Goal: Task Accomplishment & Management: Use online tool/utility

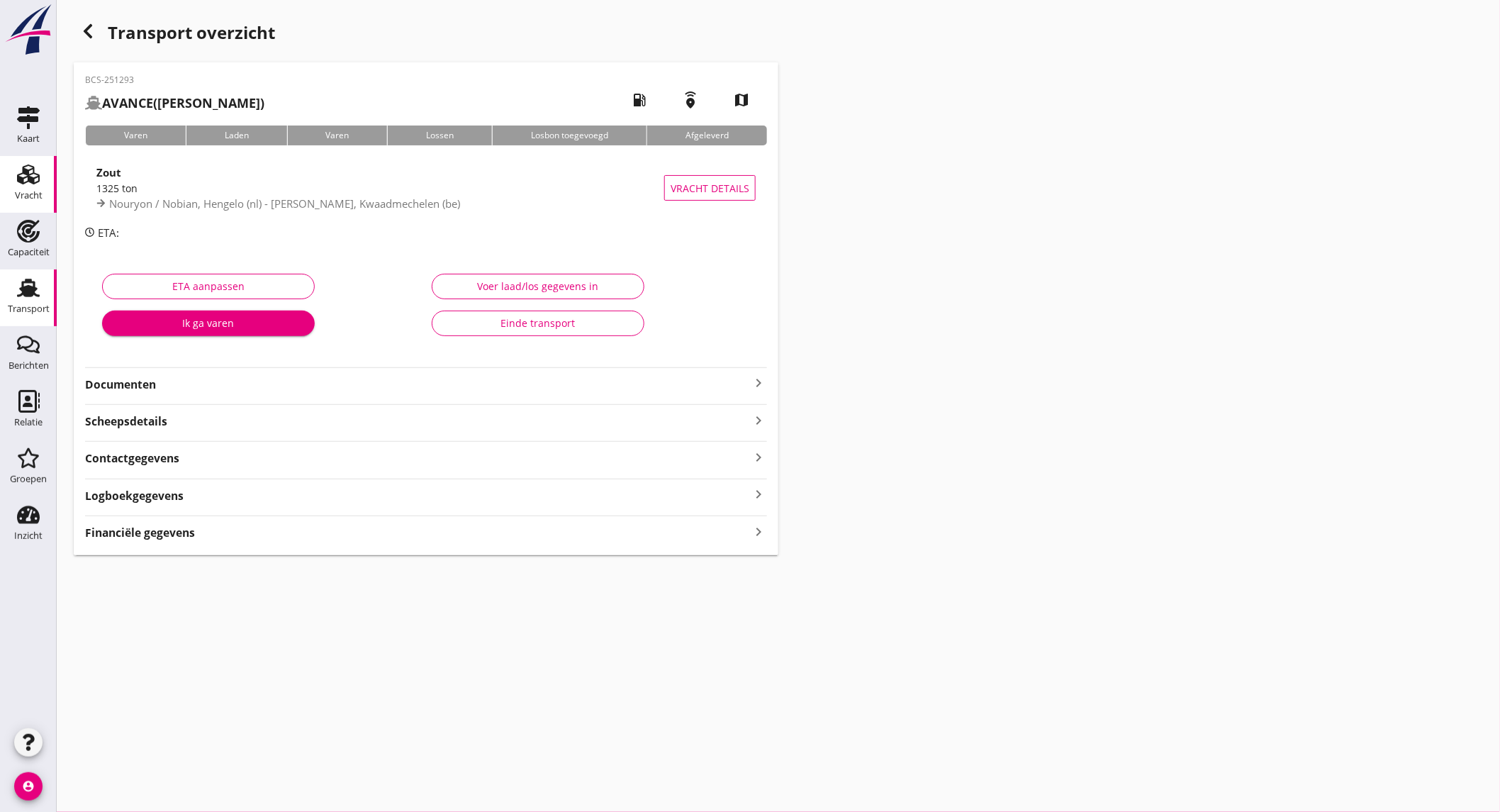
click at [35, 173] on use at bounding box center [28, 174] width 23 height 20
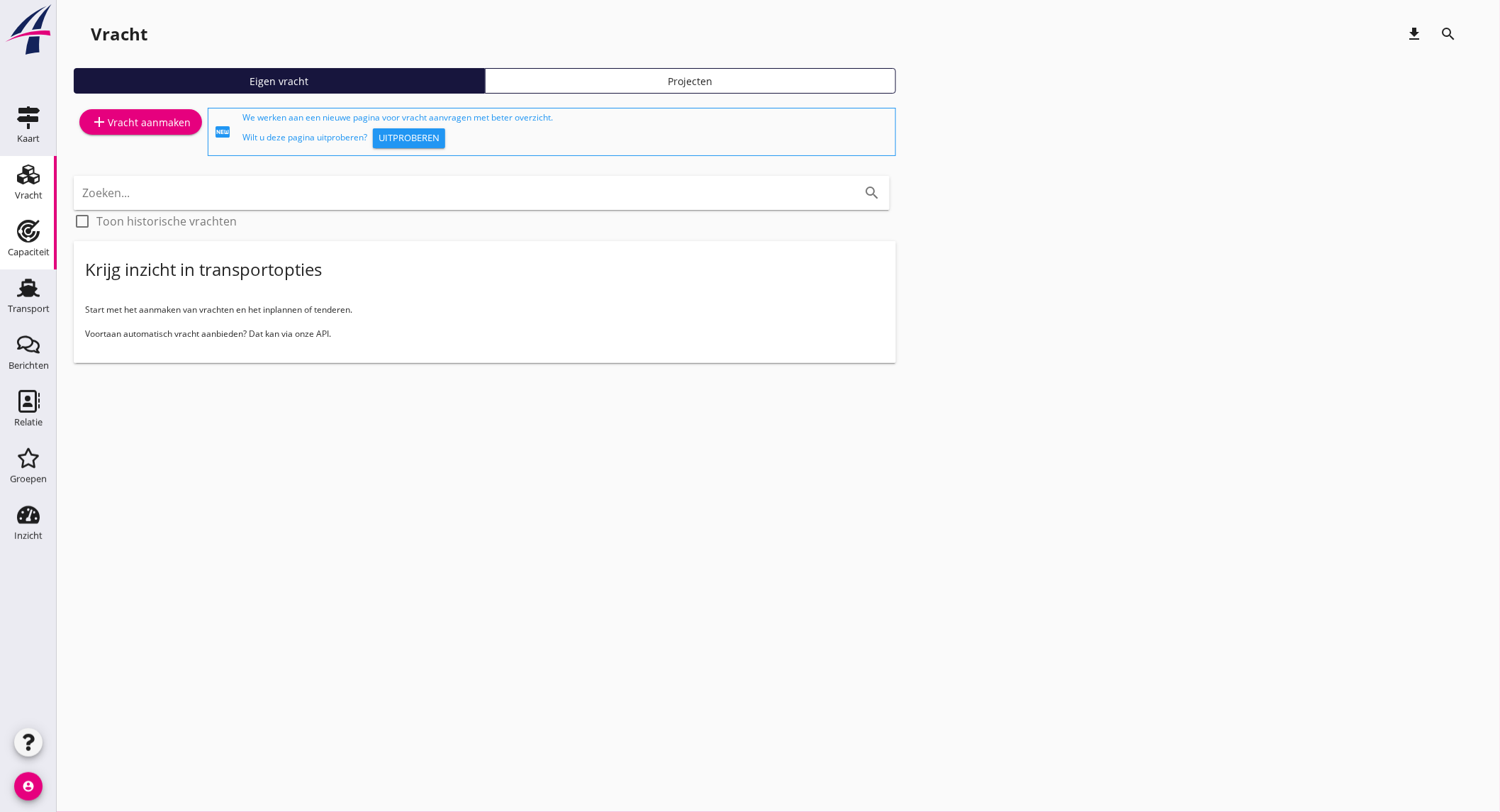
click at [25, 242] on div "Capaciteit" at bounding box center [28, 252] width 41 height 20
click at [0, 0] on icon "add" at bounding box center [0, 0] width 0 height 0
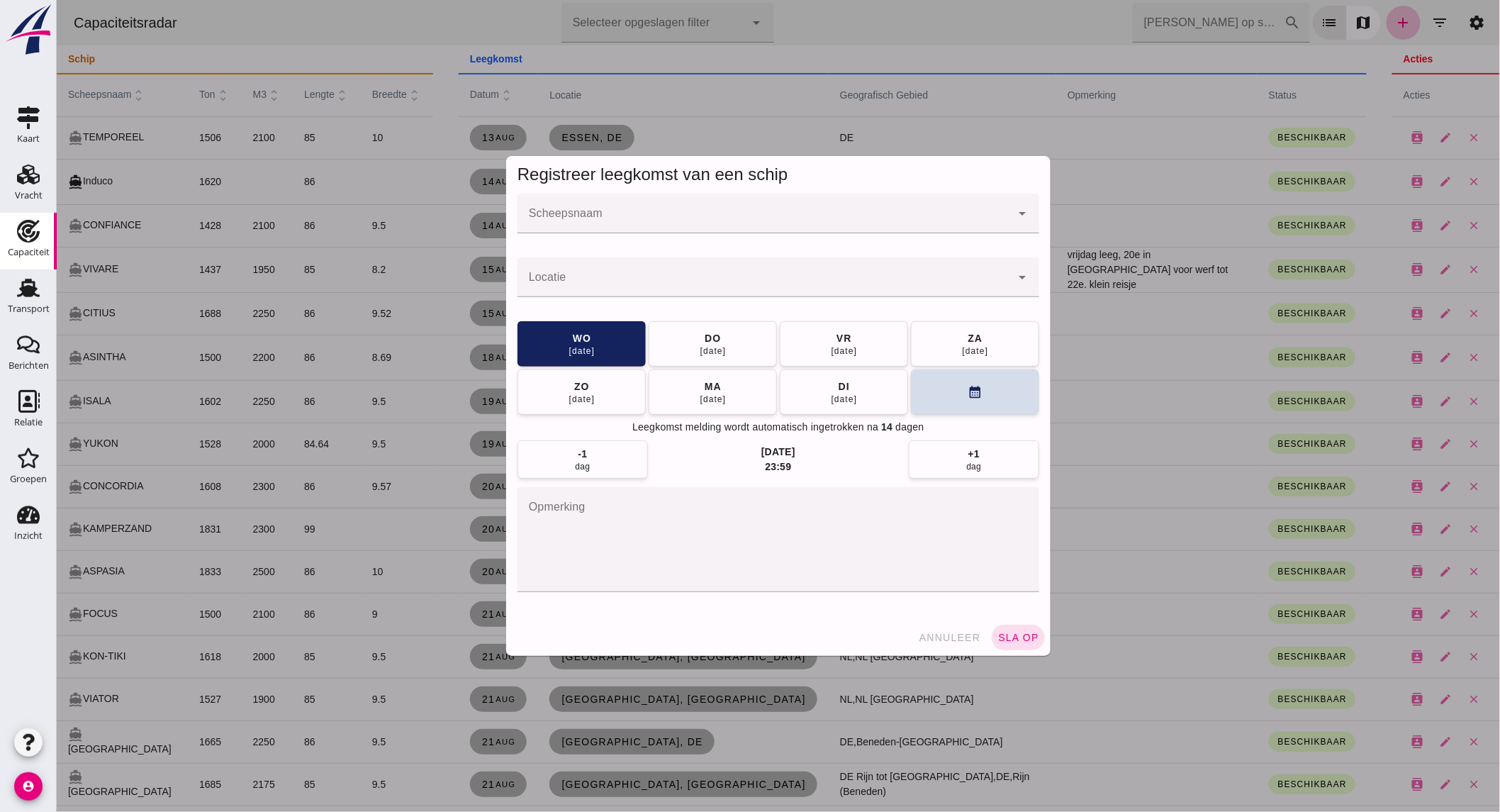
click div
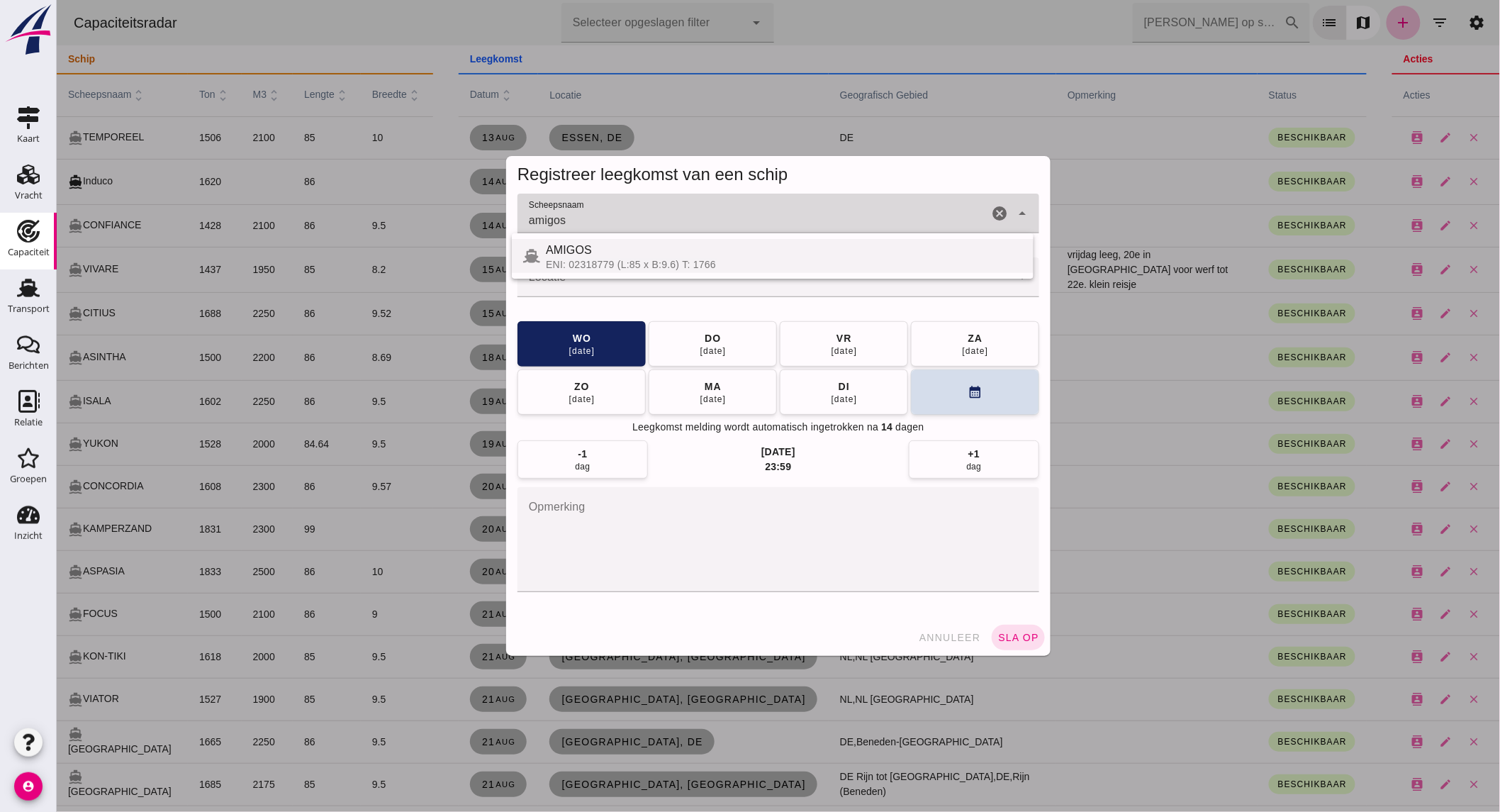
click at [622, 257] on div "AMIGOS" at bounding box center [783, 249] width 477 height 17
type input "AMIGOS"
click input "Locatie"
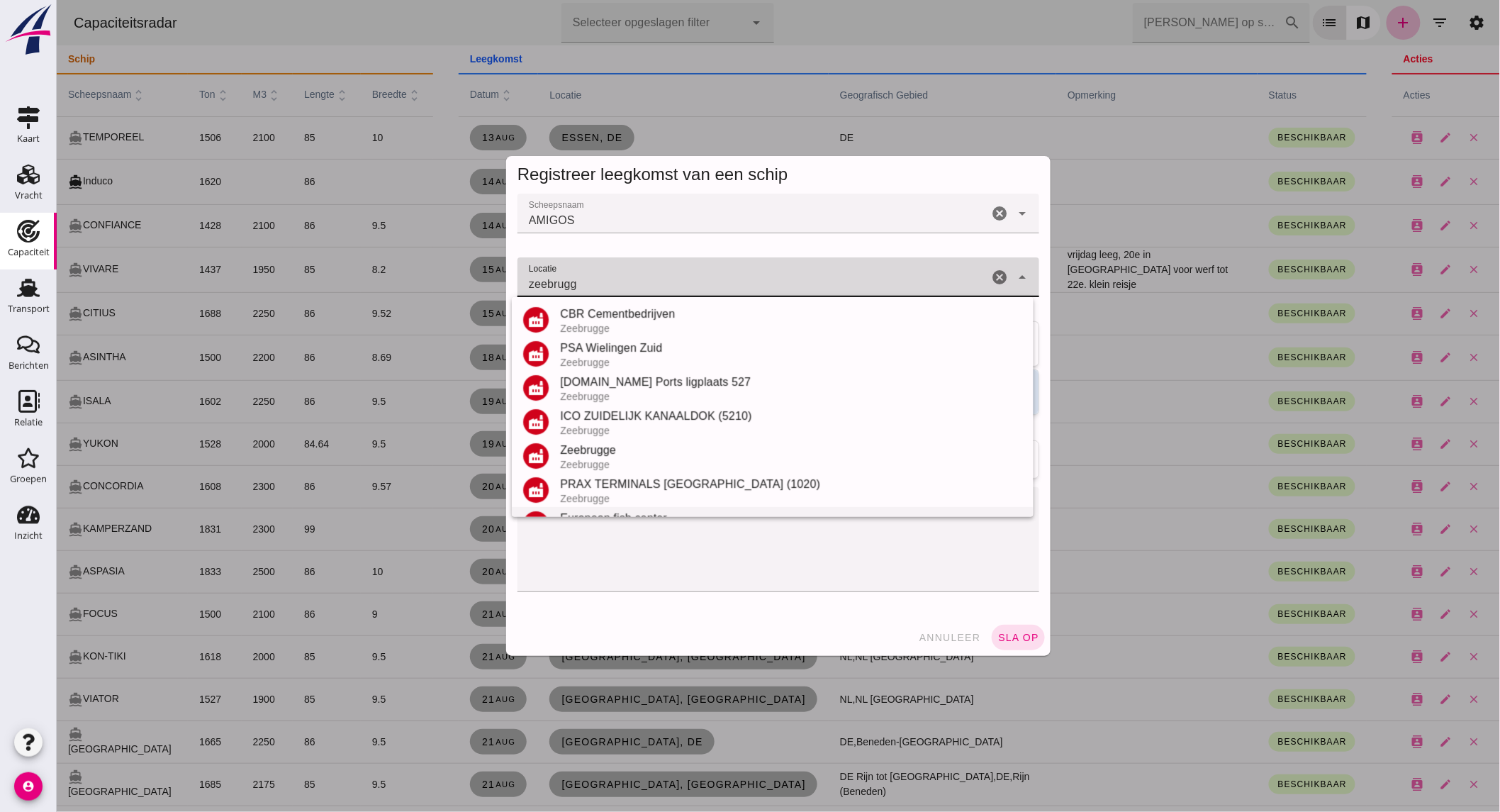
scroll to position [131, 0]
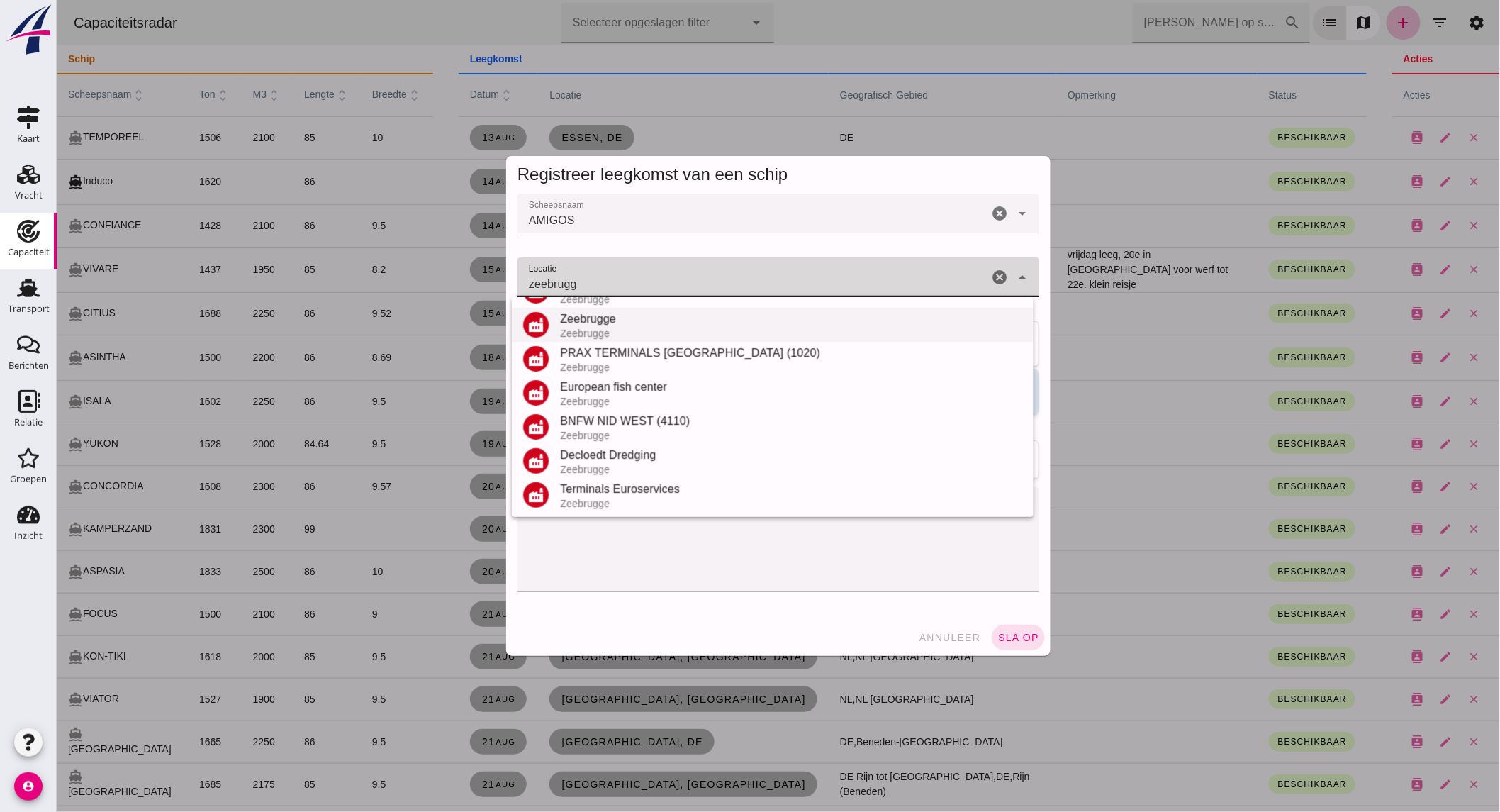
click at [620, 328] on div "Zeebrugge" at bounding box center [790, 333] width 462 height 11
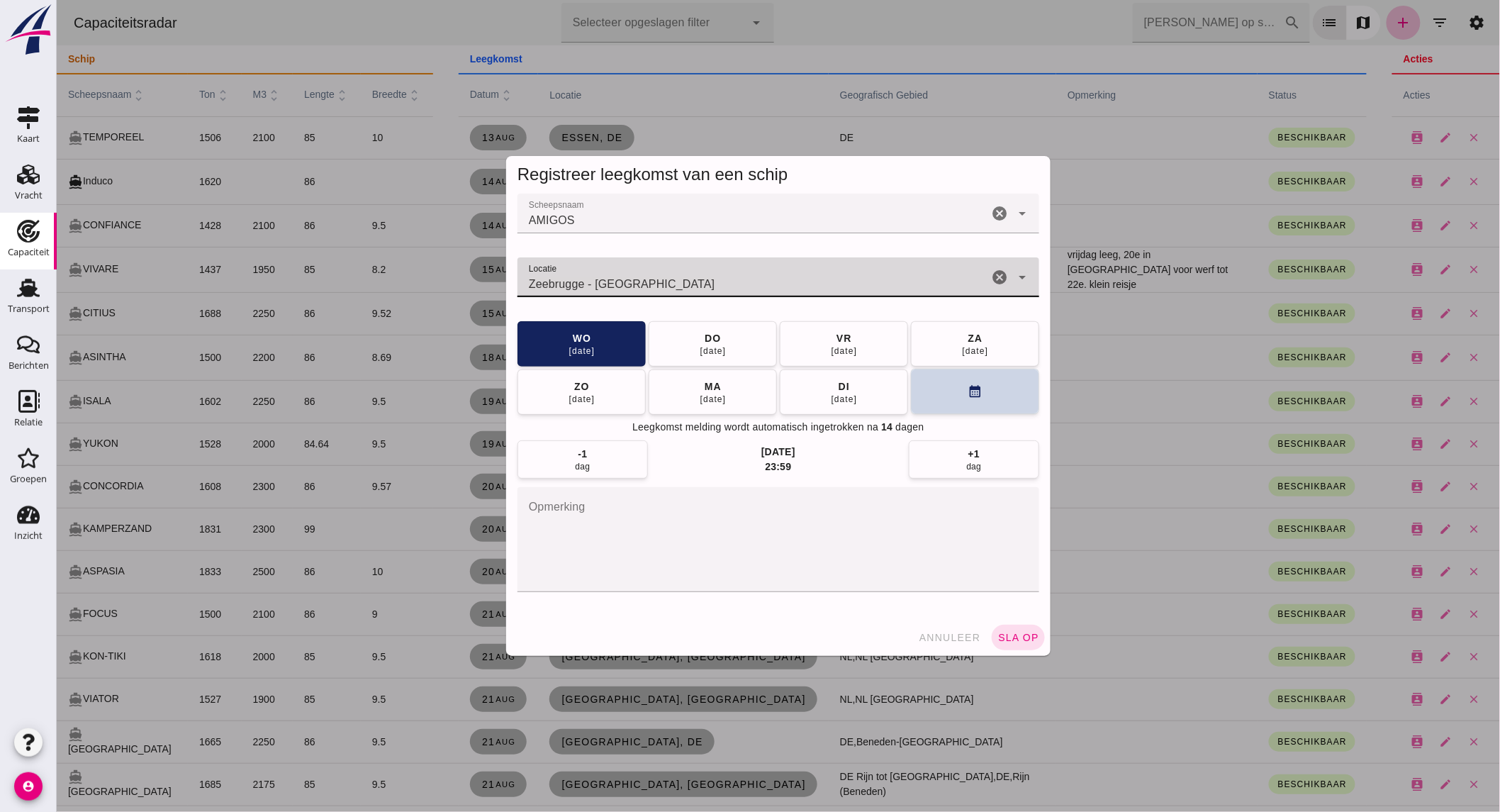
type input "Zeebrugge - [GEOGRAPHIC_DATA]"
click button "calendar_month"
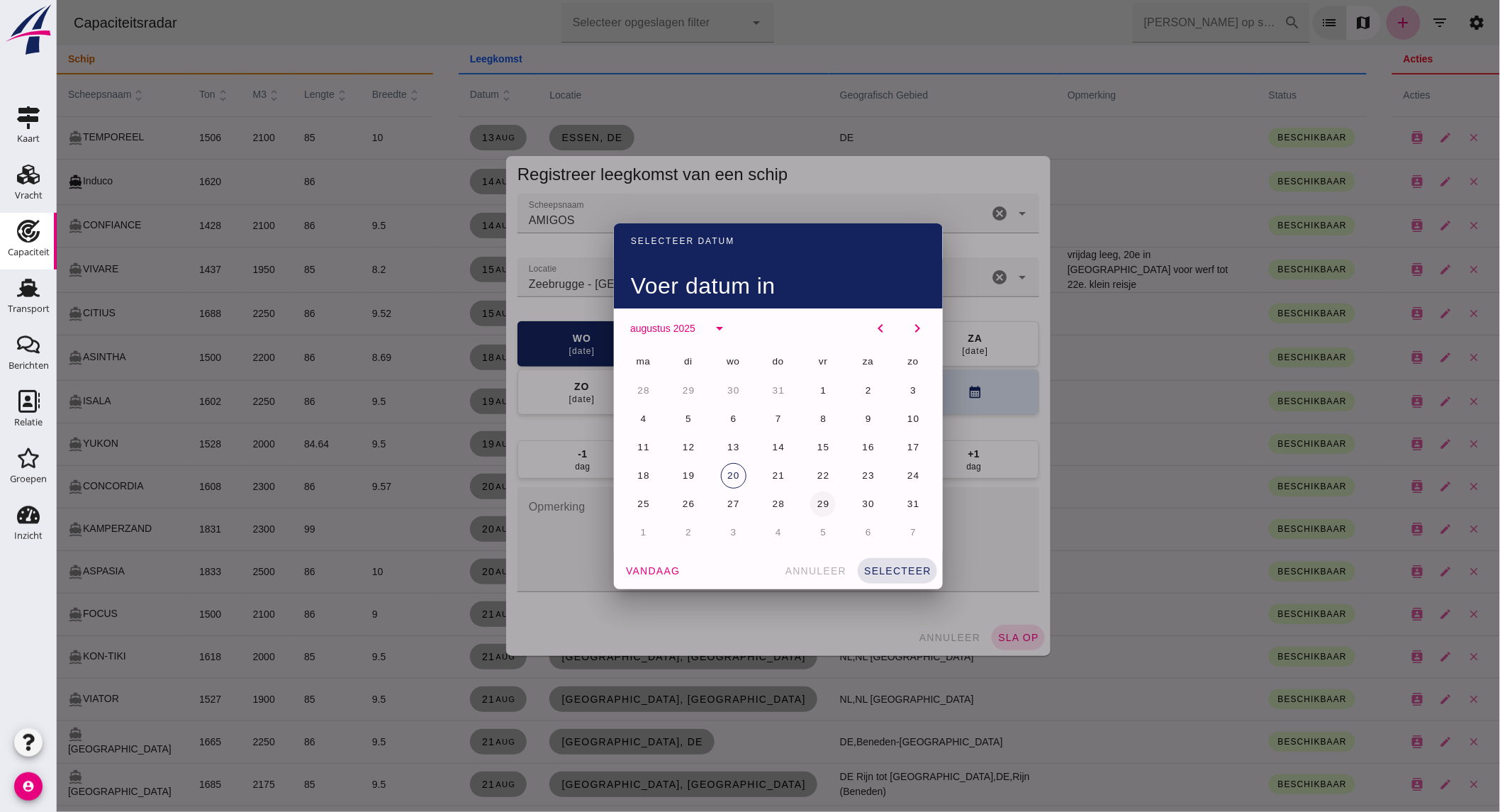
click span "29"
click button "selecteer"
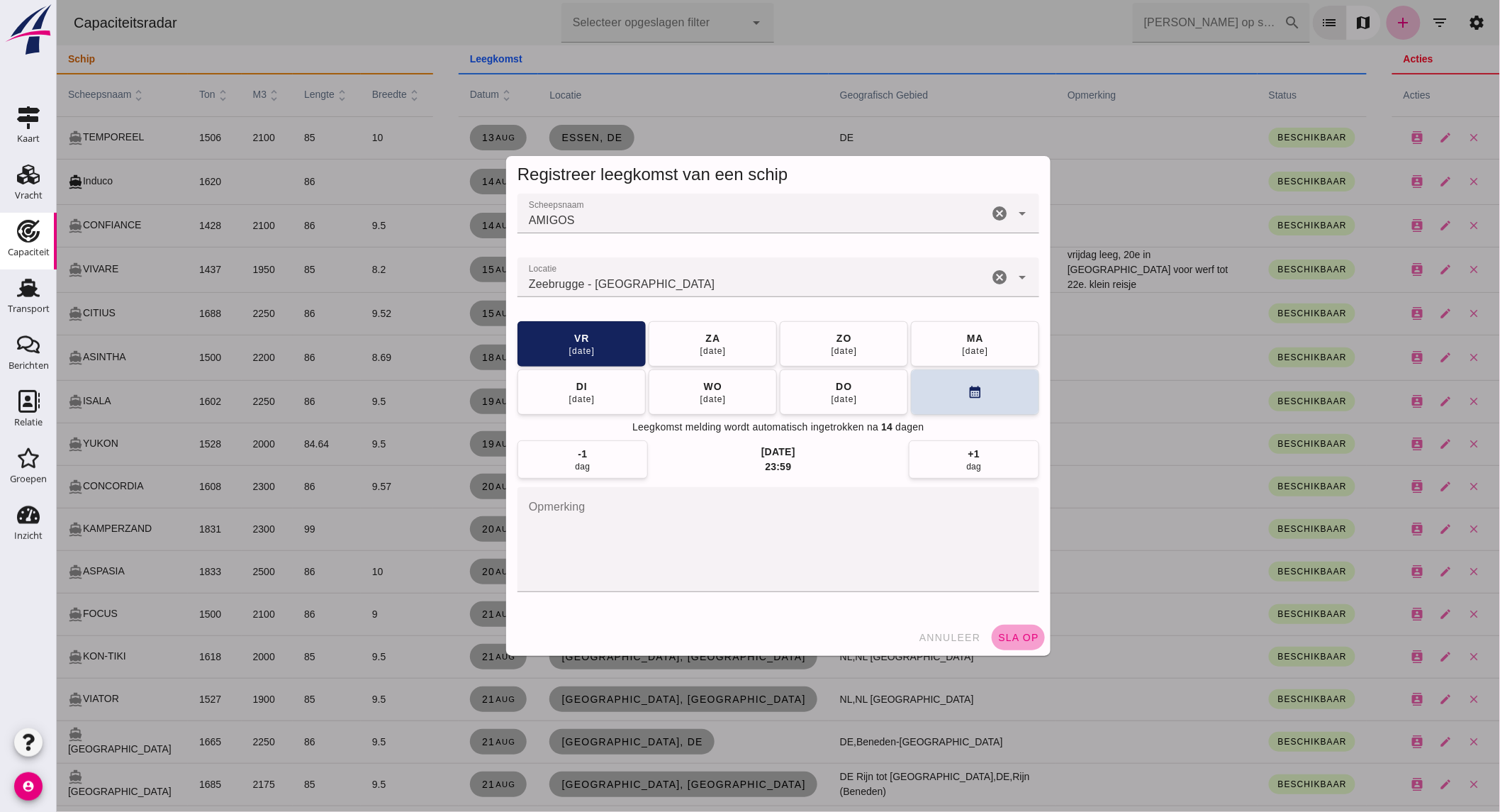
click span "sla op"
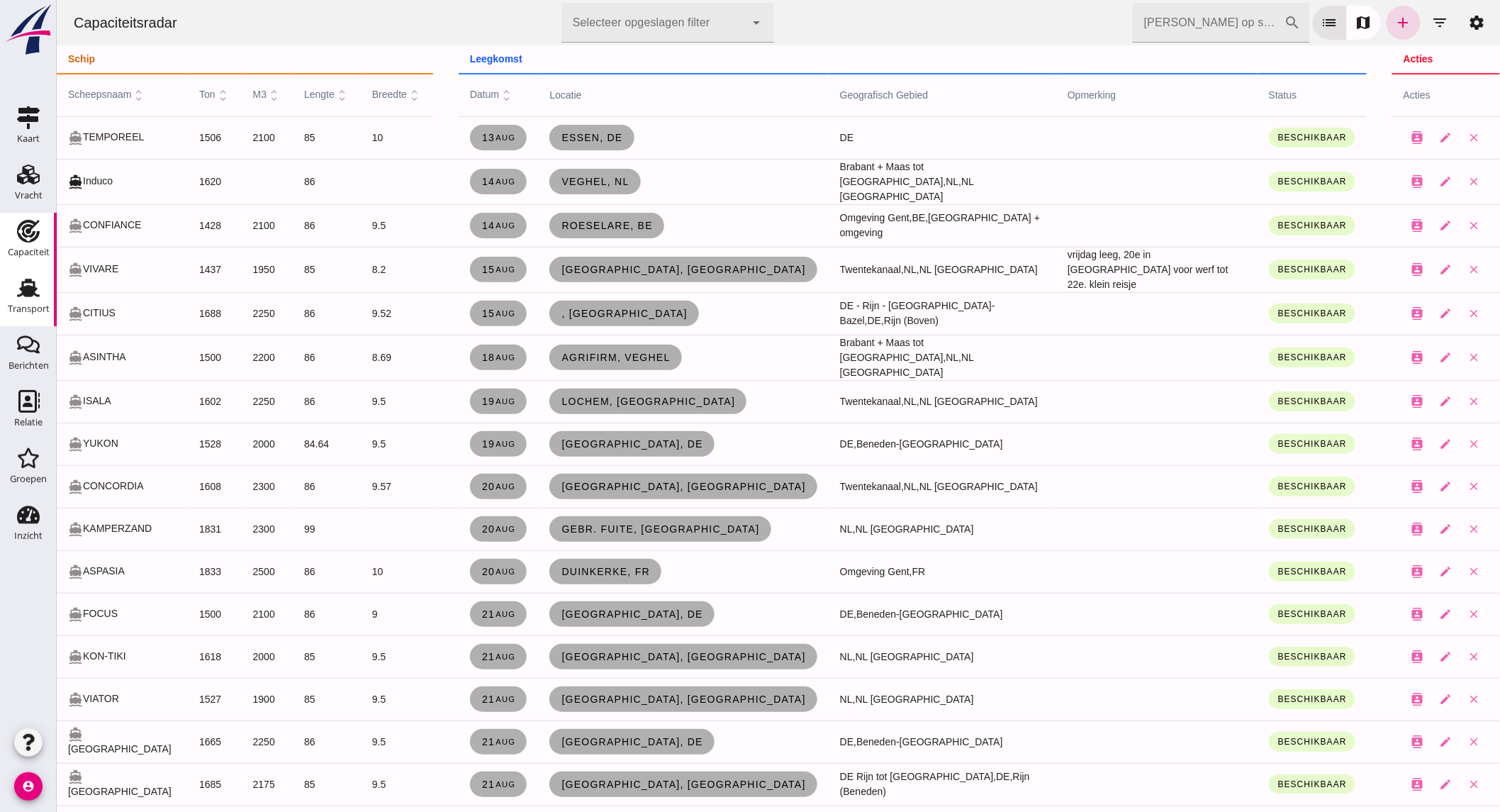
click at [34, 305] on div "Transport" at bounding box center [28, 308] width 41 height 9
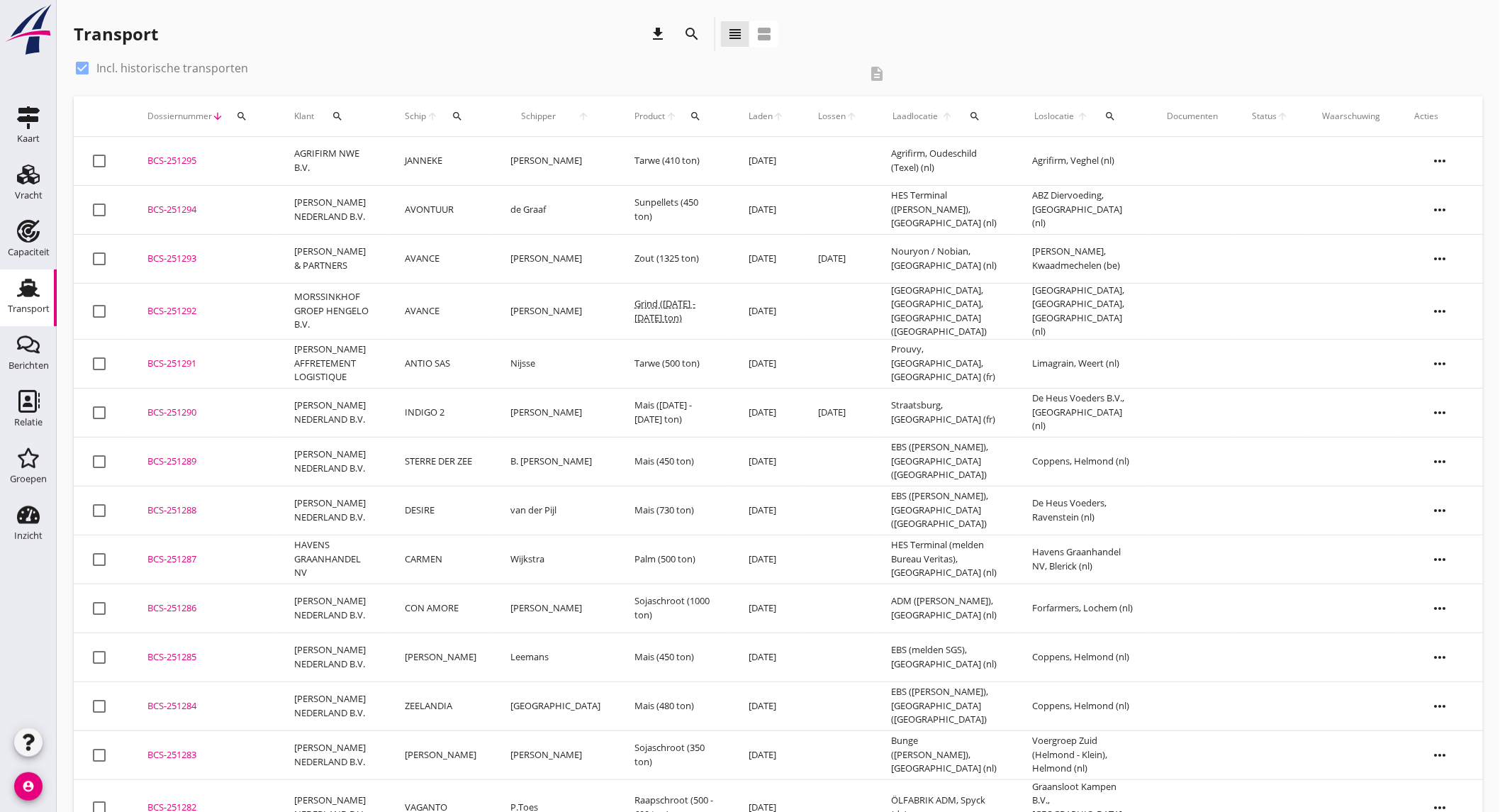
click at [493, 603] on td "CON AMORE" at bounding box center [440, 608] width 106 height 49
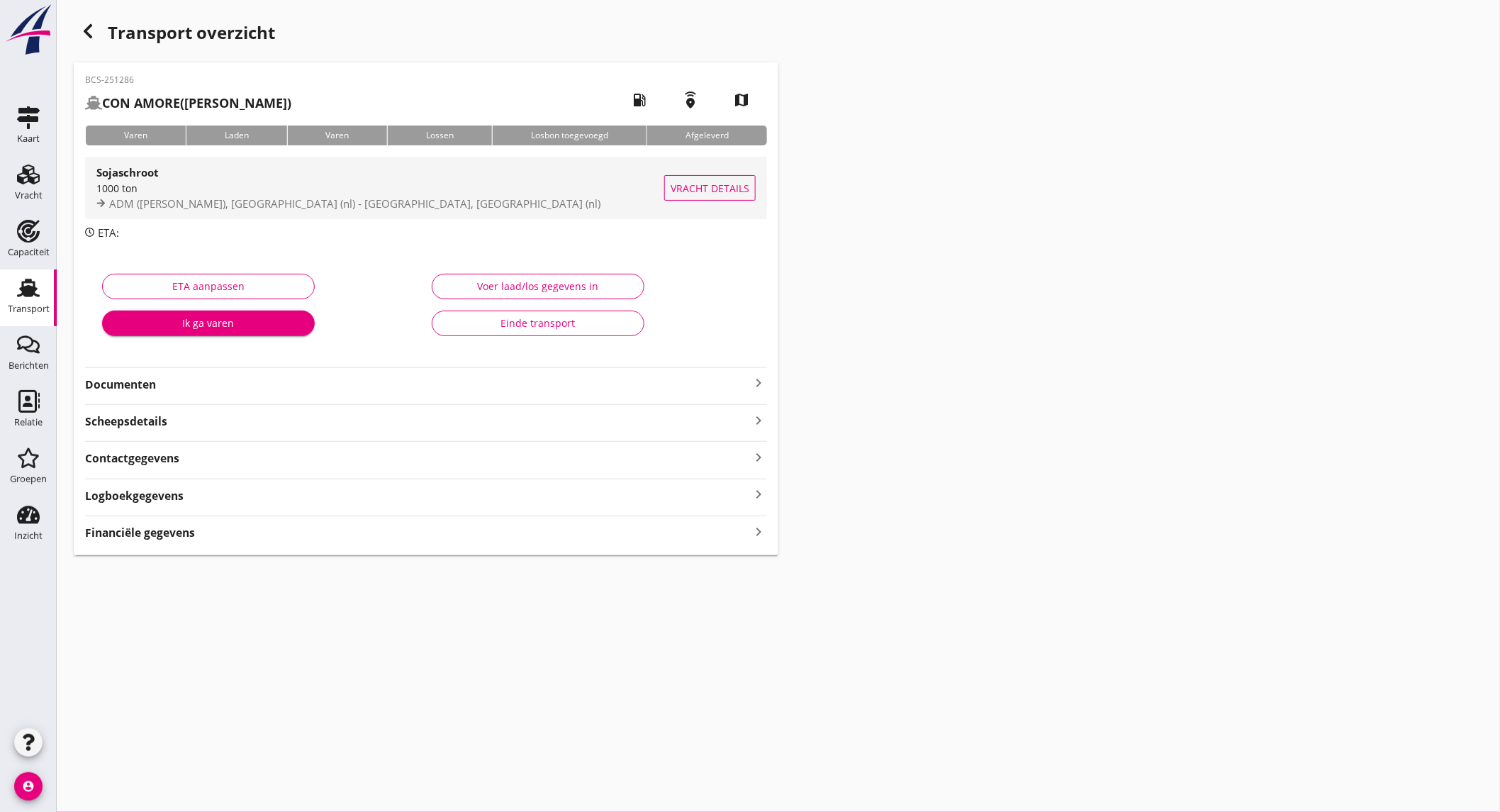
click at [274, 205] on span "ADM ([PERSON_NAME]), [GEOGRAPHIC_DATA] (nl) - [GEOGRAPHIC_DATA], [GEOGRAPHIC_DA…" at bounding box center [355, 203] width 491 height 14
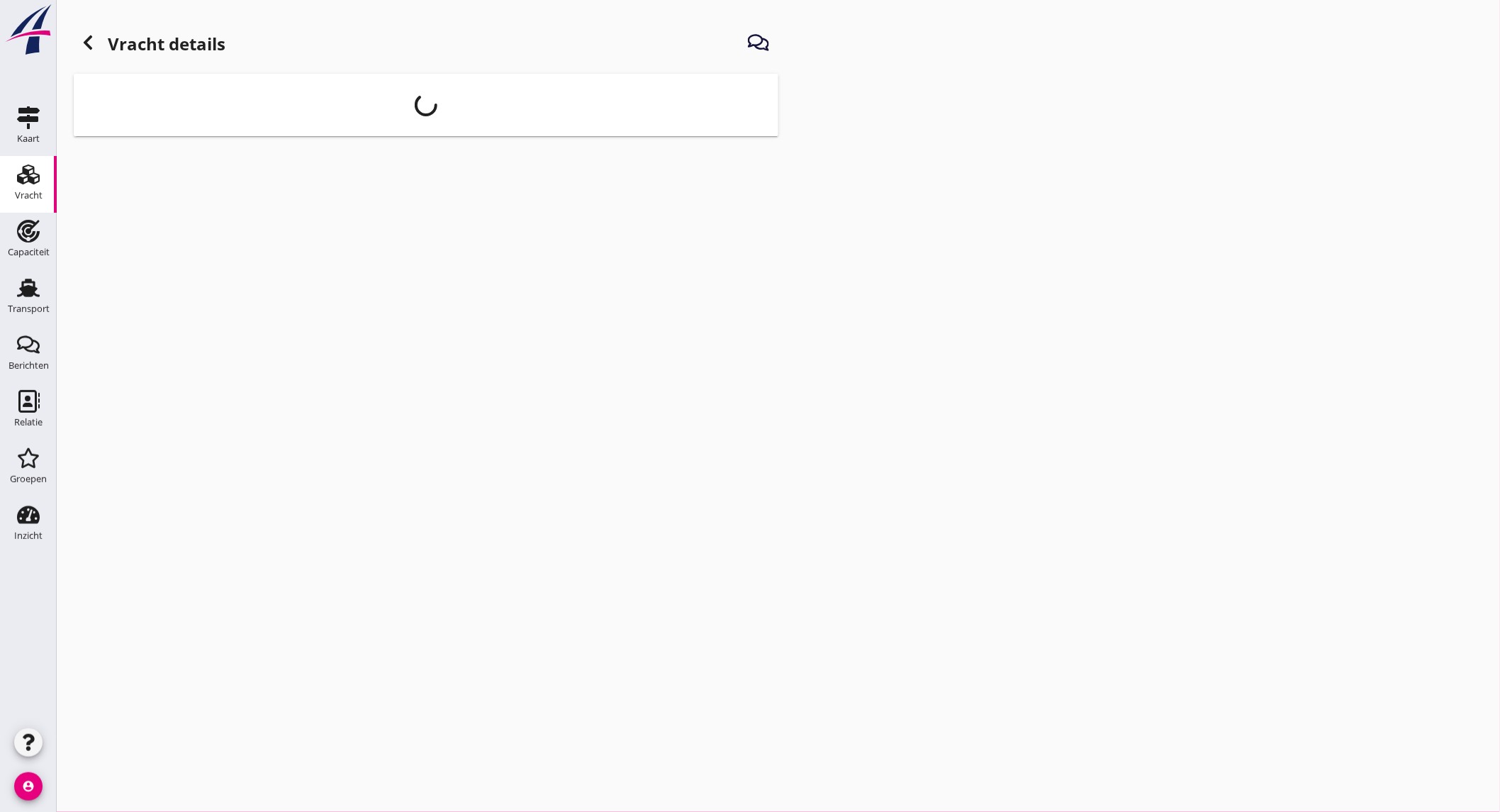
click at [85, 39] on icon at bounding box center [87, 42] width 17 height 17
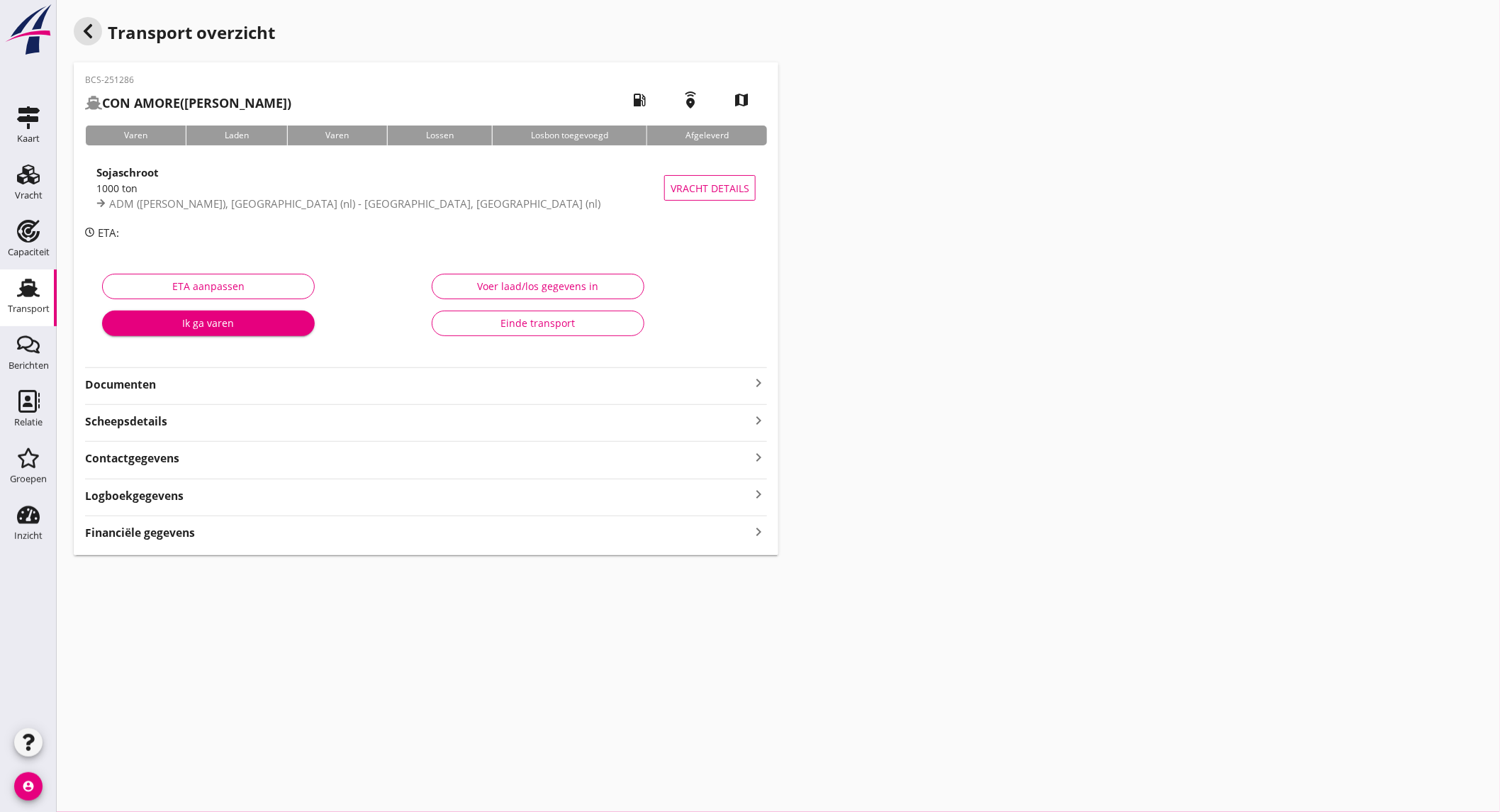
click at [85, 44] on div "button" at bounding box center [88, 31] width 28 height 28
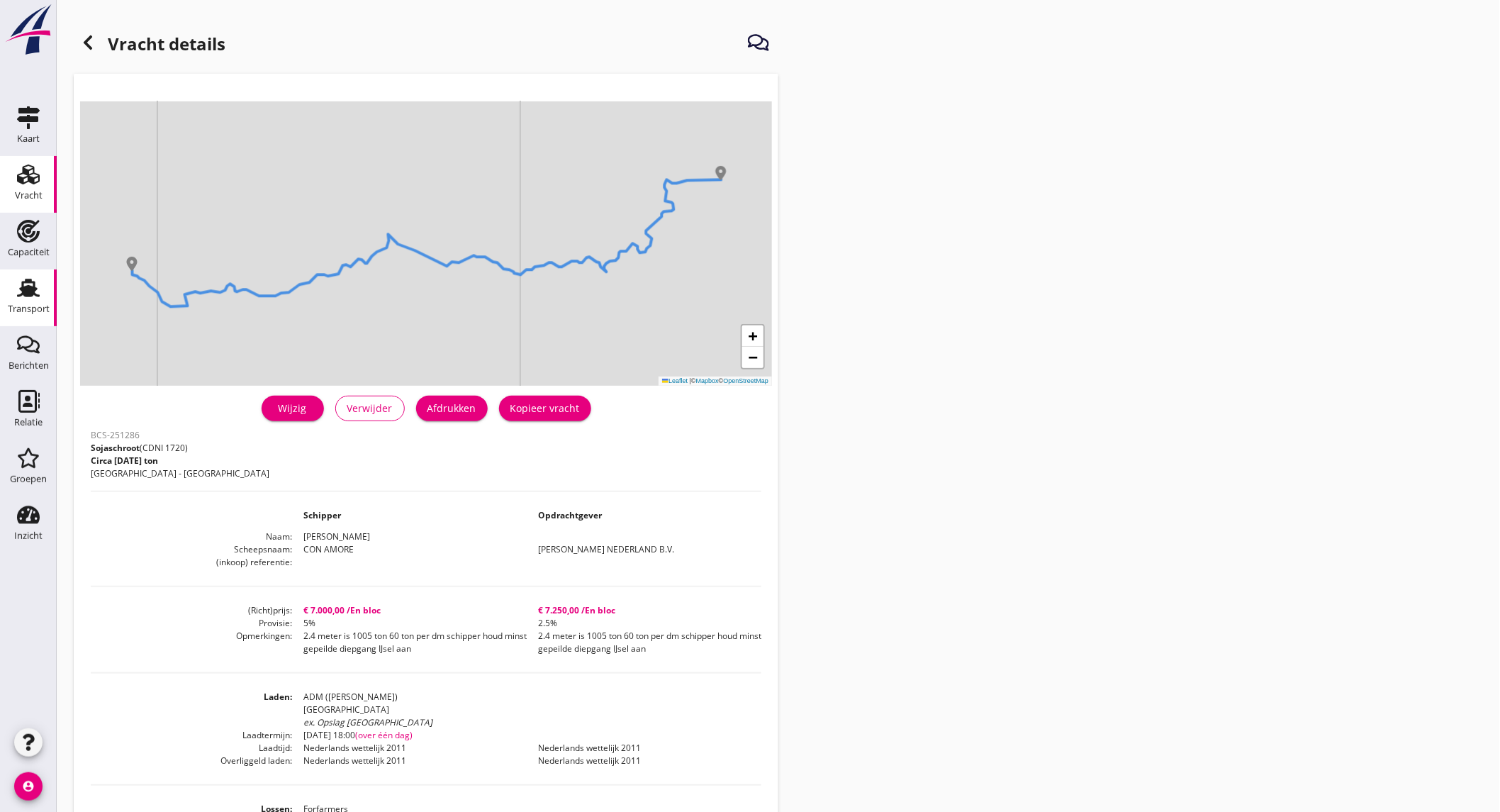
click at [37, 296] on icon "Transport" at bounding box center [28, 288] width 23 height 23
